Goal: Navigation & Orientation: Find specific page/section

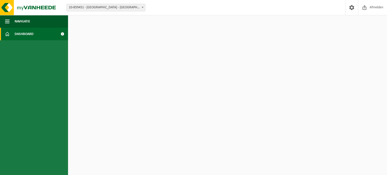
click at [17, 35] on span "Dashboard" at bounding box center [24, 34] width 19 height 13
click at [367, 7] on span at bounding box center [365, 7] width 8 height 15
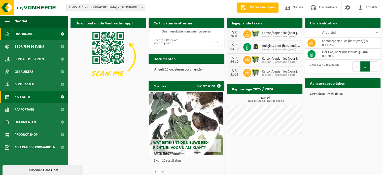
click at [15, 97] on span "Kalender" at bounding box center [23, 97] width 16 height 13
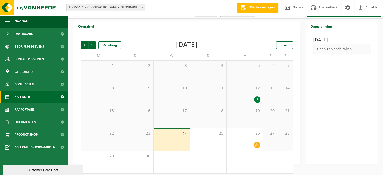
scroll to position [12, 0]
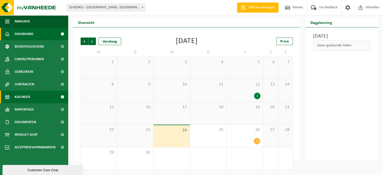
click at [18, 35] on span "Dashboard" at bounding box center [24, 34] width 19 height 13
